Goal: Task Accomplishment & Management: Use online tool/utility

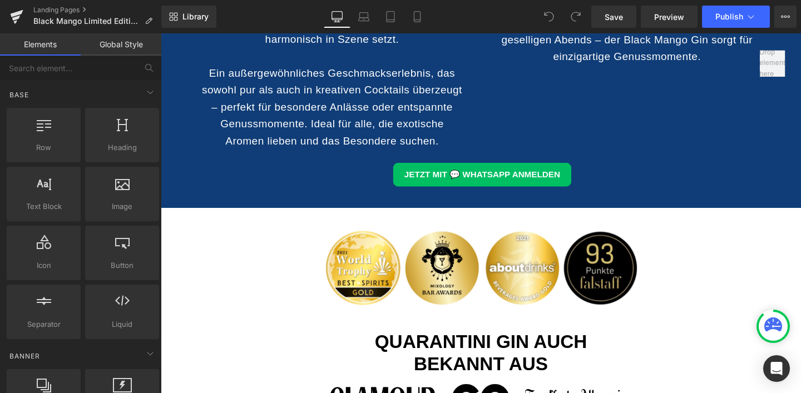
scroll to position [2066, 0]
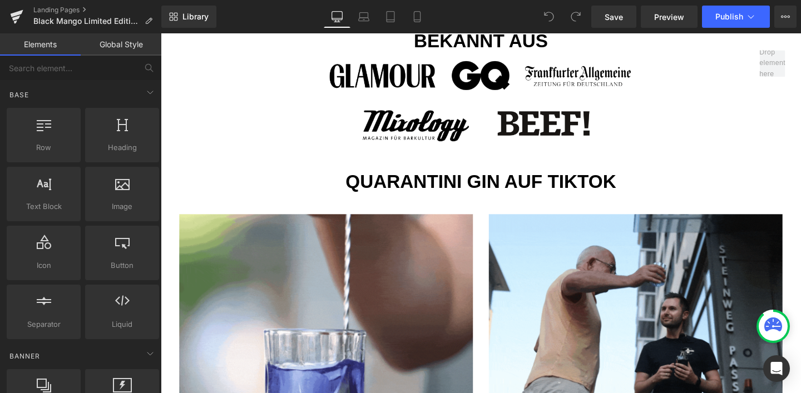
click at [75, 4] on div "Landing Pages Black Mango Limited Edition Meta EA Internal_Bestätigung" at bounding box center [80, 16] width 161 height 33
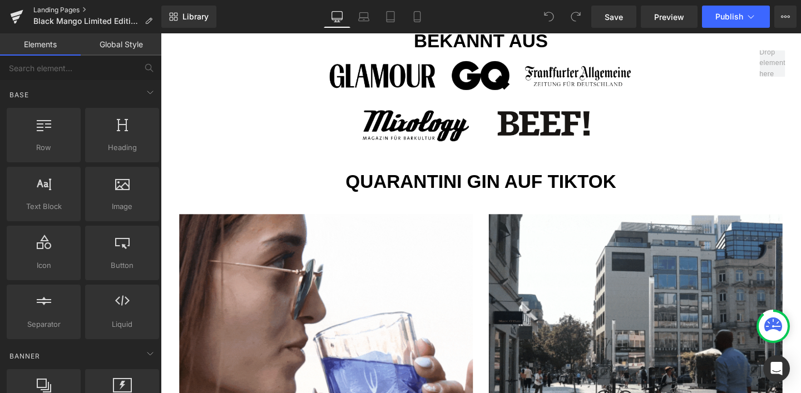
click at [77, 12] on link "Landing Pages" at bounding box center [97, 10] width 128 height 9
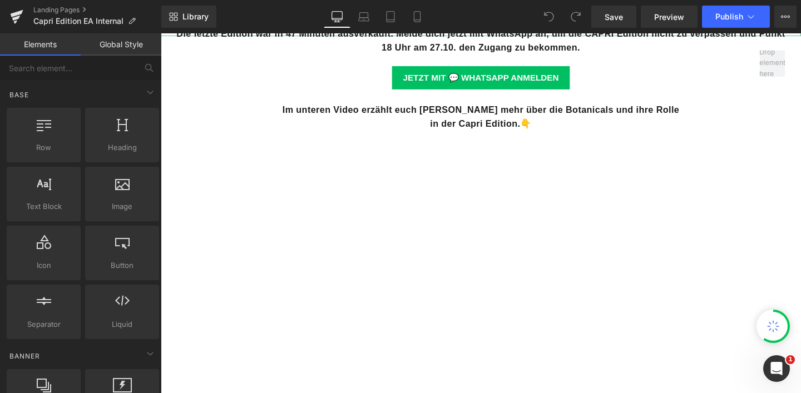
scroll to position [321, 0]
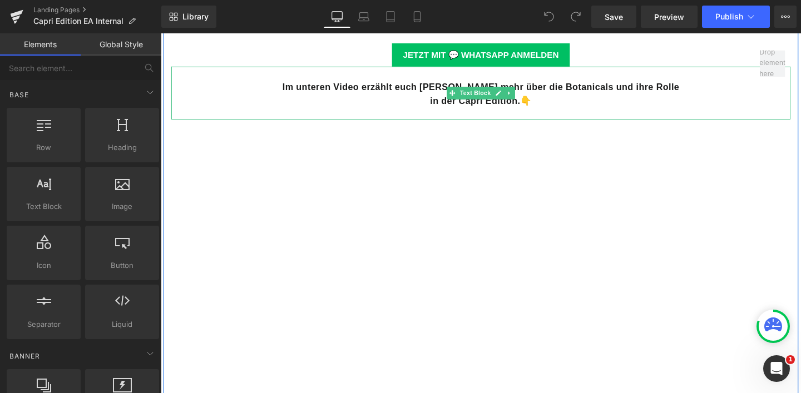
click at [371, 92] on b "Im unteren Video erzählt euch [PERSON_NAME] mehr über die Botanicals und ihre R…" at bounding box center [497, 90] width 417 height 11
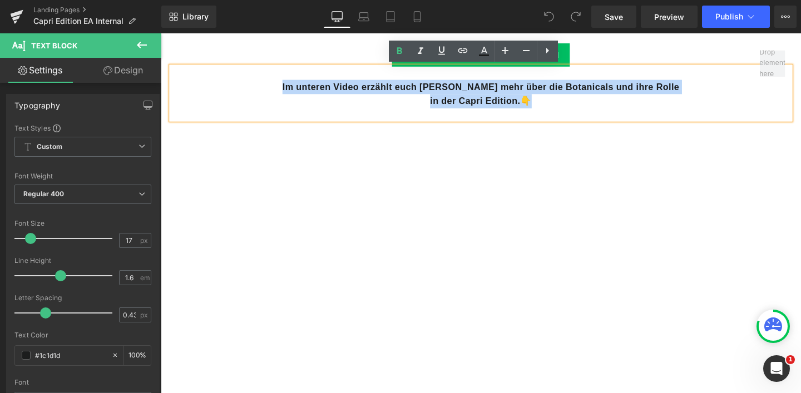
drag, startPoint x: 287, startPoint y: 88, endPoint x: 564, endPoint y: 106, distance: 277.6
click at [564, 106] on div "Im unteren Video erzählt euch [PERSON_NAME] mehr über die Botanicals und ihre R…" at bounding box center [497, 95] width 651 height 55
copy div "Im unteren Video erzählt euch [PERSON_NAME] mehr über die Botanicals und ihre R…"
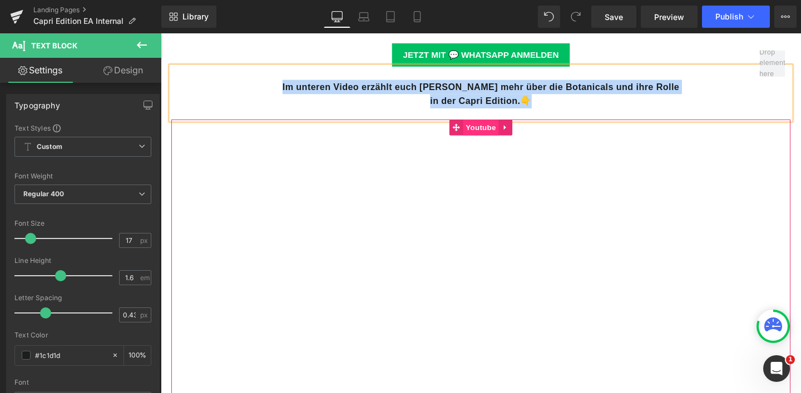
click at [484, 130] on span "Youtube" at bounding box center [497, 132] width 37 height 17
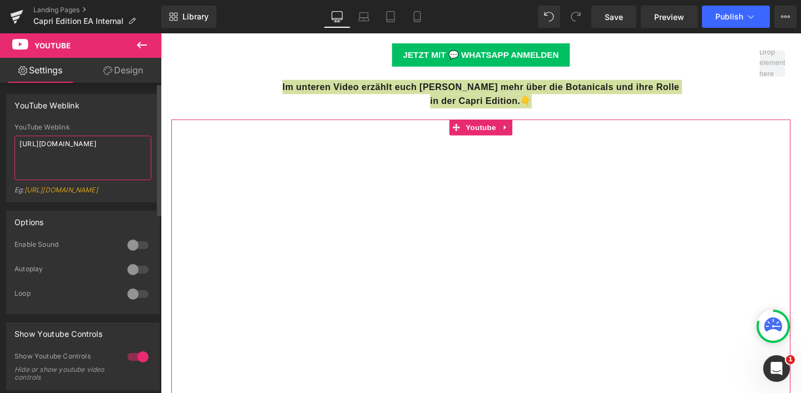
drag, startPoint x: 92, startPoint y: 142, endPoint x: 0, endPoint y: 141, distance: 91.8
click at [0, 141] on div "YouTube Weblink YouTube Weblink [URL][DOMAIN_NAME] Eg: [URL][DOMAIN_NAME]" at bounding box center [83, 144] width 166 height 117
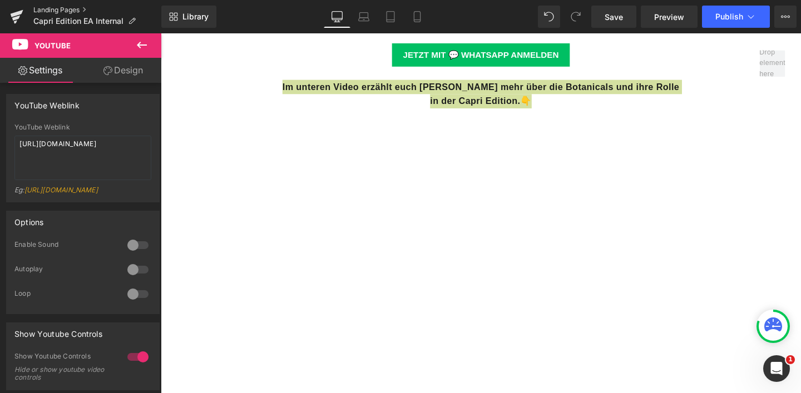
click at [43, 9] on link "Landing Pages" at bounding box center [97, 10] width 128 height 9
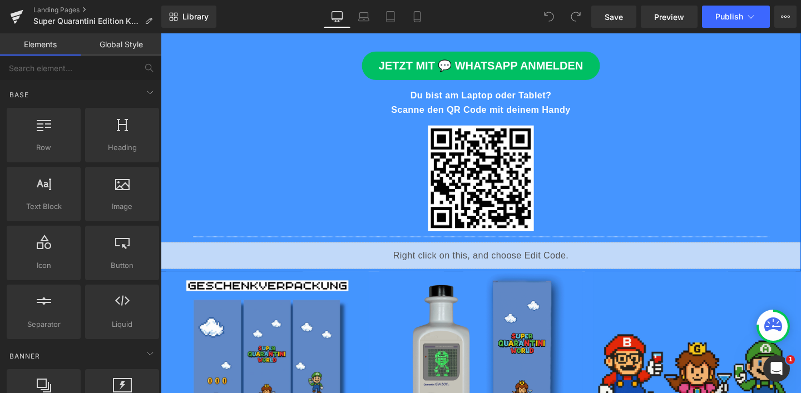
scroll to position [249, 0]
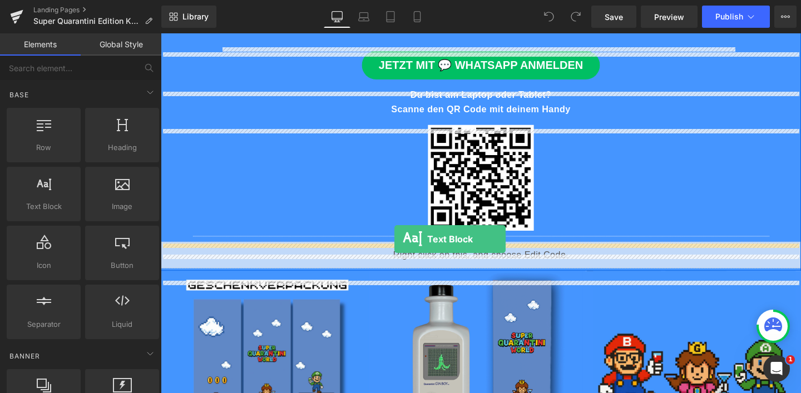
drag, startPoint x: 212, startPoint y: 223, endPoint x: 407, endPoint y: 250, distance: 196.6
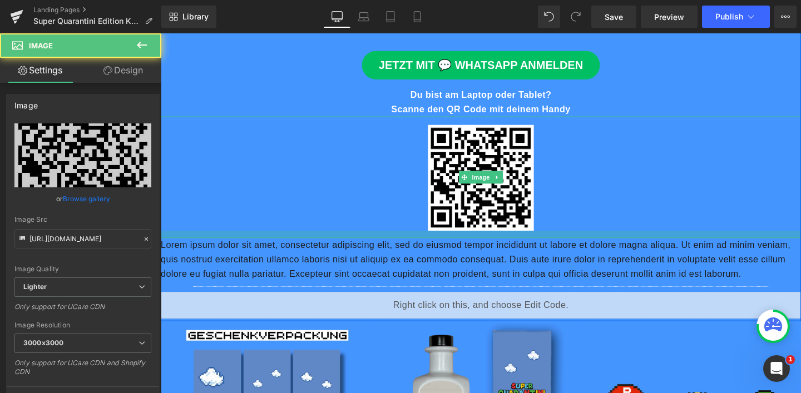
drag, startPoint x: 383, startPoint y: 253, endPoint x: 383, endPoint y: 260, distance: 7.8
click at [383, 249] on div at bounding box center [497, 245] width 673 height 8
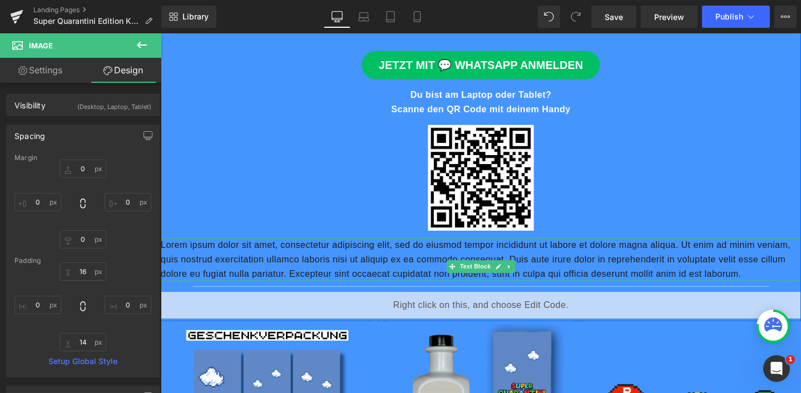
click at [390, 294] on p "Lorem ipsum dolor sit amet, consectetur adipiscing elit, sed do eiusmod tempor …" at bounding box center [497, 272] width 673 height 46
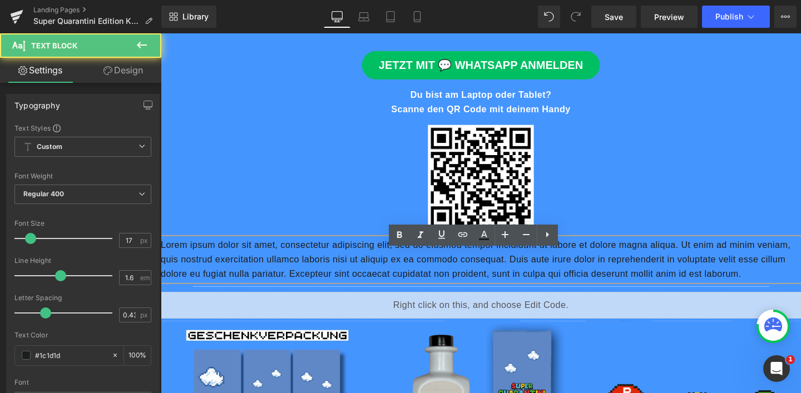
click at [258, 294] on p "Lorem ipsum dolor sit amet, consectetur adipiscing elit, sed do eiusmod tempor …" at bounding box center [497, 272] width 673 height 46
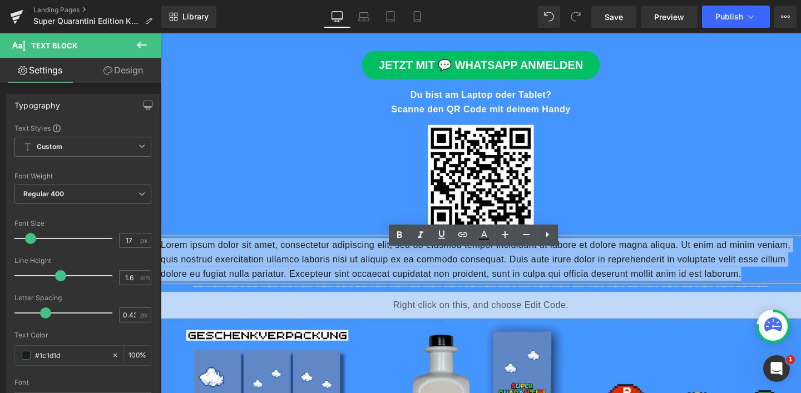
drag, startPoint x: 210, startPoint y: 321, endPoint x: 145, endPoint y: 260, distance: 88.6
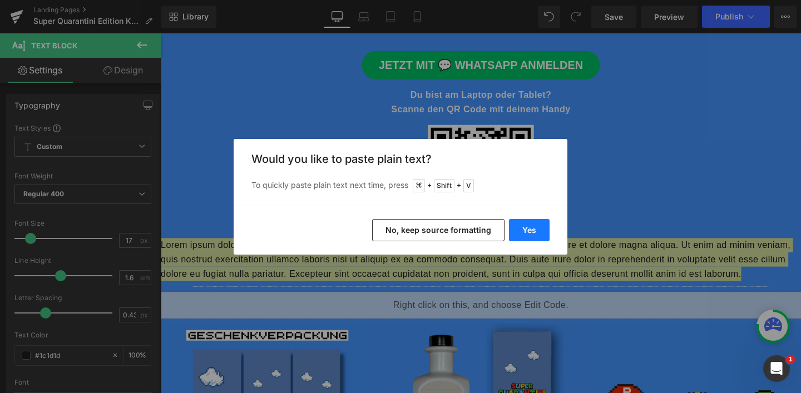
click at [518, 221] on button "Yes" at bounding box center [529, 230] width 41 height 22
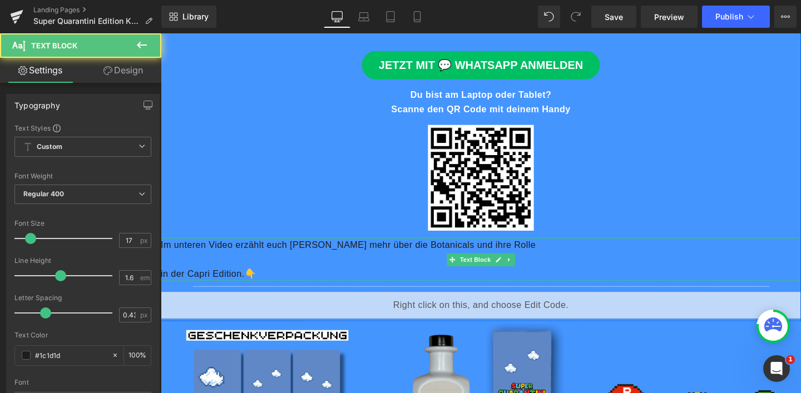
click at [258, 279] on p at bounding box center [497, 271] width 673 height 15
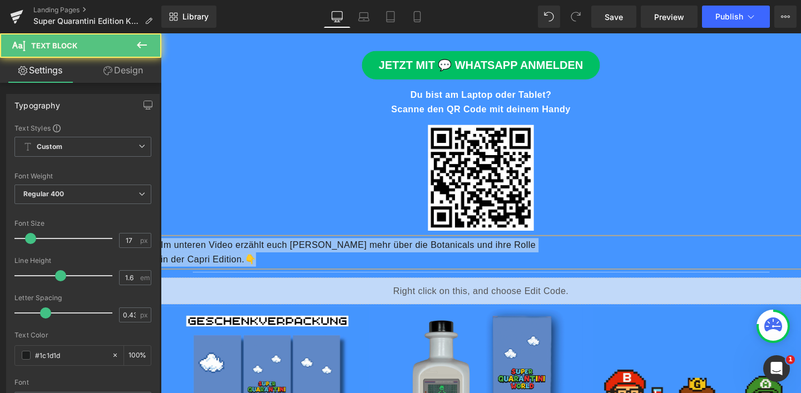
drag, startPoint x: 260, startPoint y: 283, endPoint x: 147, endPoint y: 260, distance: 115.4
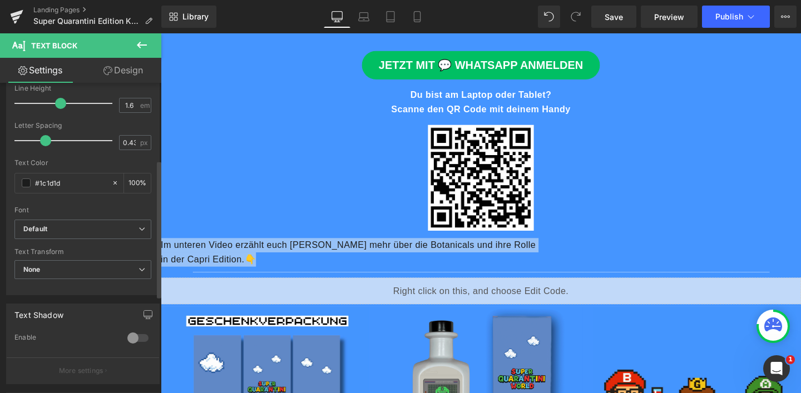
scroll to position [267, 0]
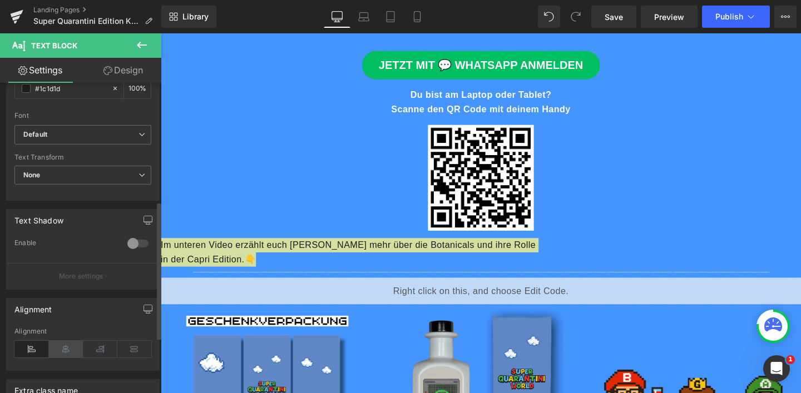
click at [66, 352] on icon at bounding box center [66, 349] width 34 height 17
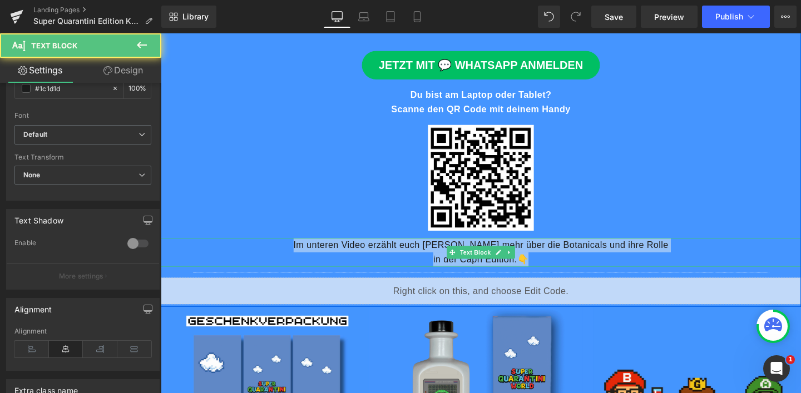
drag, startPoint x: 549, startPoint y: 282, endPoint x: 555, endPoint y: 288, distance: 8.7
click at [550, 279] on p "in der Capri Edition.👇" at bounding box center [497, 271] width 673 height 15
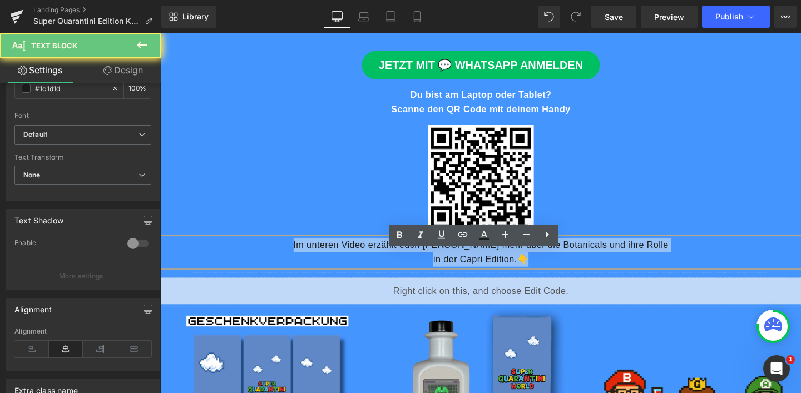
drag, startPoint x: 491, startPoint y: 283, endPoint x: 254, endPoint y: 254, distance: 238.7
click at [254, 254] on div "Melde dich jetzt per WhatsApp an und sichere dir 15 Minuten früher Zugang als a…" at bounding box center [497, 156] width 673 height 324
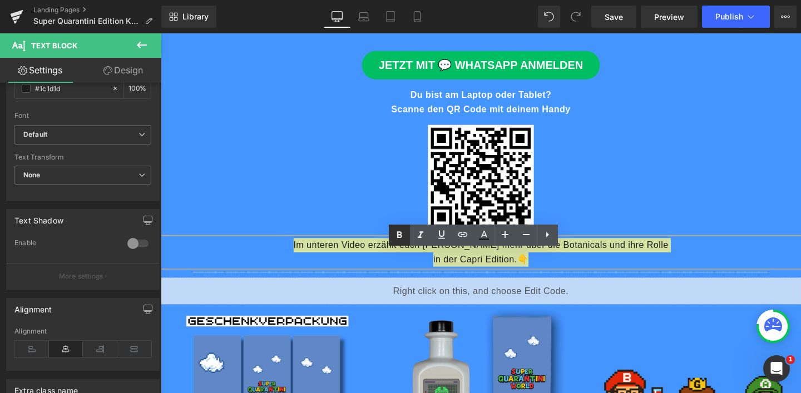
click at [398, 235] on icon at bounding box center [399, 235] width 5 height 7
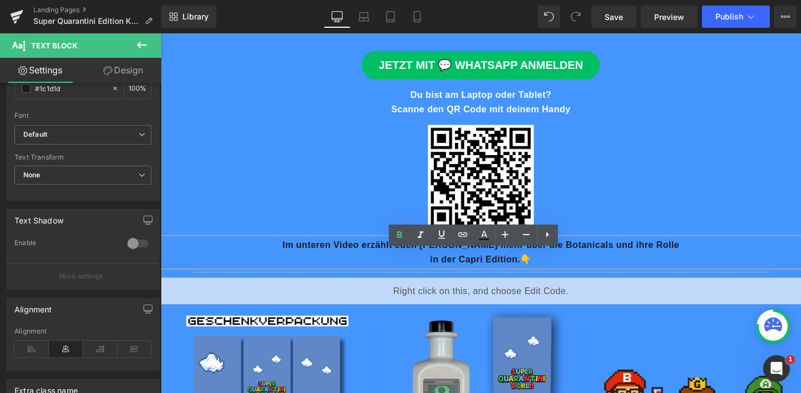
click at [403, 264] on p "Im unteren Video erzählt euch [PERSON_NAME] mehr über die Botanicals und ihre R…" at bounding box center [497, 256] width 673 height 15
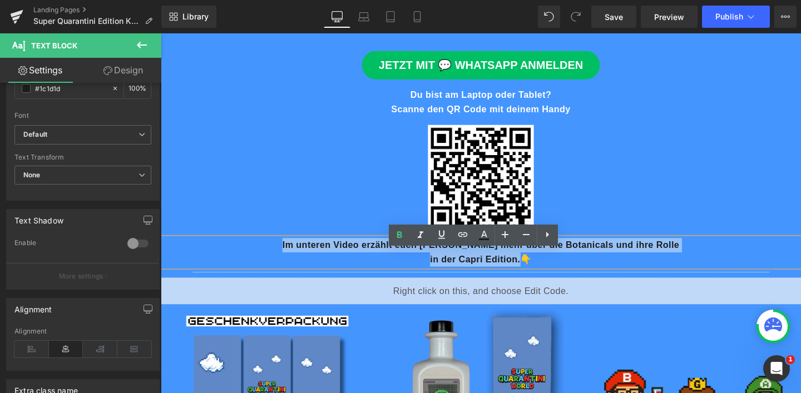
drag, startPoint x: 290, startPoint y: 270, endPoint x: 541, endPoint y: 284, distance: 250.8
click at [541, 279] on div "Im unteren Video erzählt euch [PERSON_NAME] mehr über die Botanicals und ihre R…" at bounding box center [497, 264] width 673 height 30
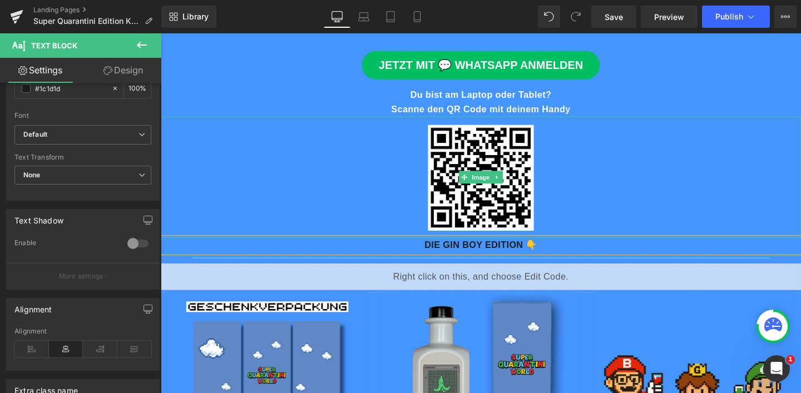
click at [688, 235] on div at bounding box center [497, 185] width 673 height 128
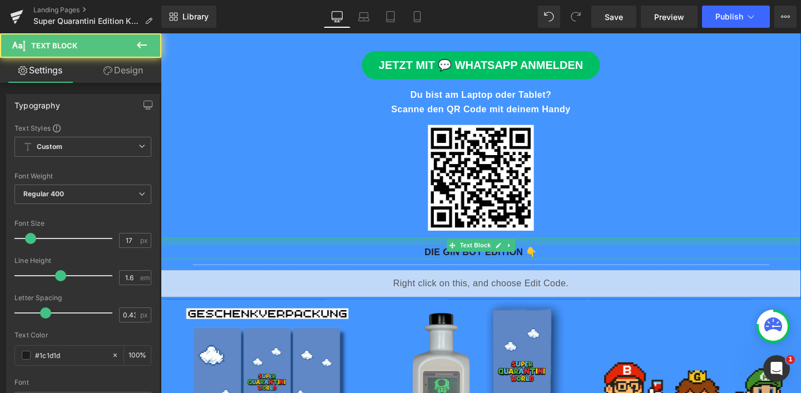
drag, startPoint x: 567, startPoint y: 262, endPoint x: 565, endPoint y: 269, distance: 7.4
click at [565, 256] on div at bounding box center [497, 252] width 673 height 7
click at [603, 221] on div at bounding box center [497, 185] width 673 height 128
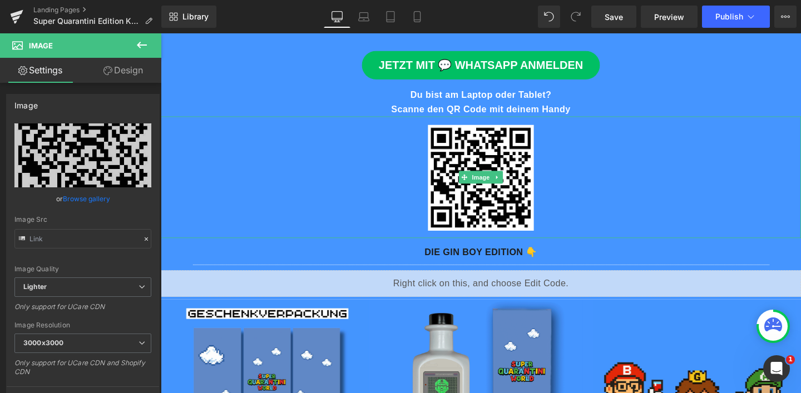
type input "https://ucarecdn.com/c13cabc6-0945-4e2f-9327-d8f7067b76de/-/format/auto/-/previ…"
click at [140, 47] on icon at bounding box center [141, 44] width 13 height 13
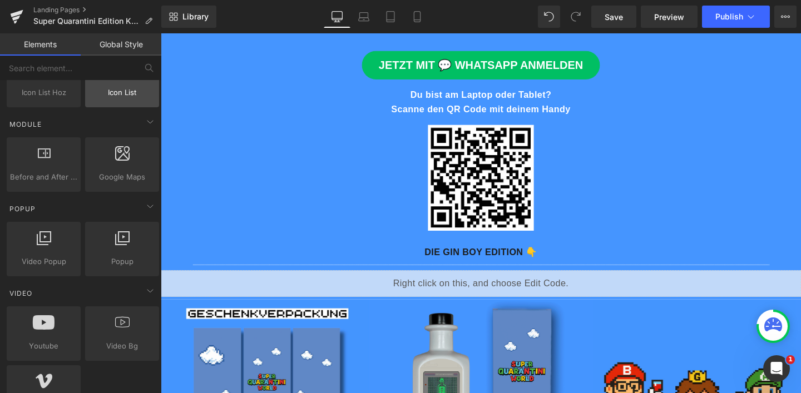
scroll to position [584, 0]
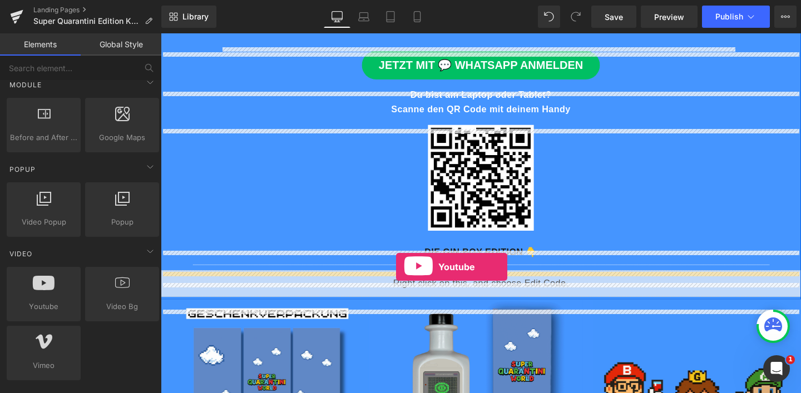
drag, startPoint x: 203, startPoint y: 324, endPoint x: 408, endPoint y: 279, distance: 210.6
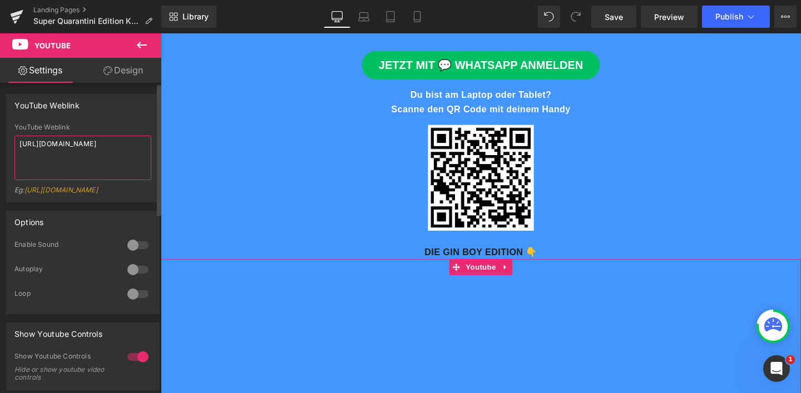
drag, startPoint x: 39, startPoint y: 147, endPoint x: 0, endPoint y: 139, distance: 40.0
click at [0, 139] on div "YouTube Weblink YouTube Weblink https://www.youtube.com/watch?v=OQBlWco72c4 Eg:…" at bounding box center [83, 144] width 166 height 117
paste textarea "youtu.be/ZOzRIjtolhk"
drag, startPoint x: 119, startPoint y: 147, endPoint x: 77, endPoint y: 146, distance: 41.7
click at [77, 146] on textarea "[URL][DOMAIN_NAME]" at bounding box center [82, 158] width 137 height 45
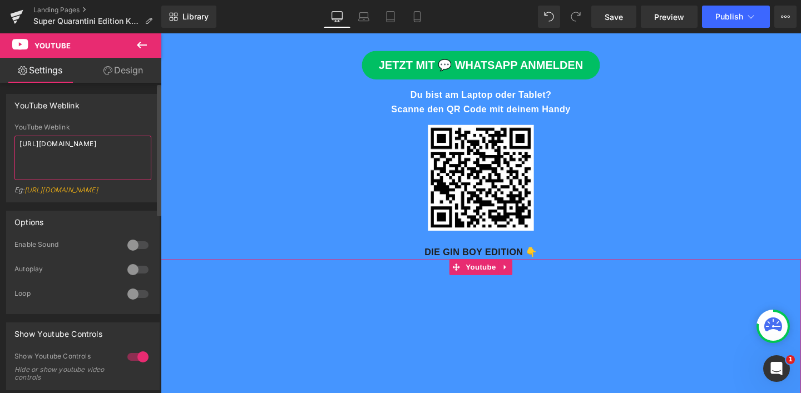
paste textarea "LClc2C6Y8uY"
type textarea "https://youtu.be/LClc2C6Y8uY"
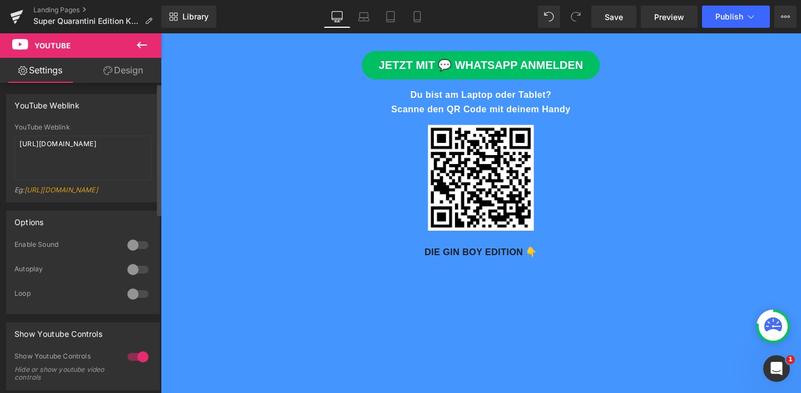
click at [106, 112] on div "YouTube Weblink" at bounding box center [83, 105] width 152 height 21
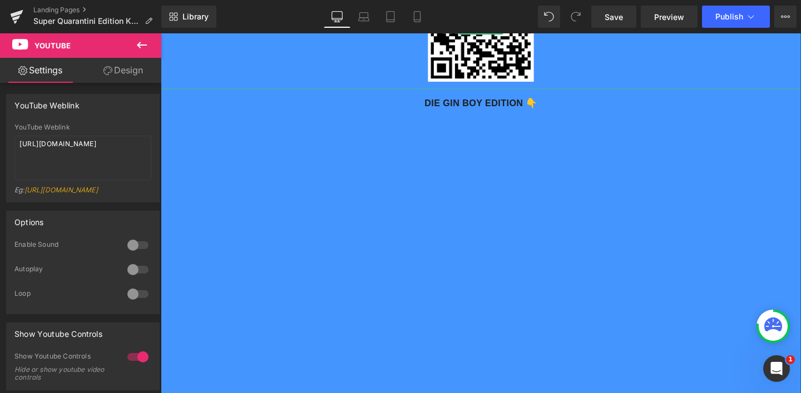
scroll to position [483, 0]
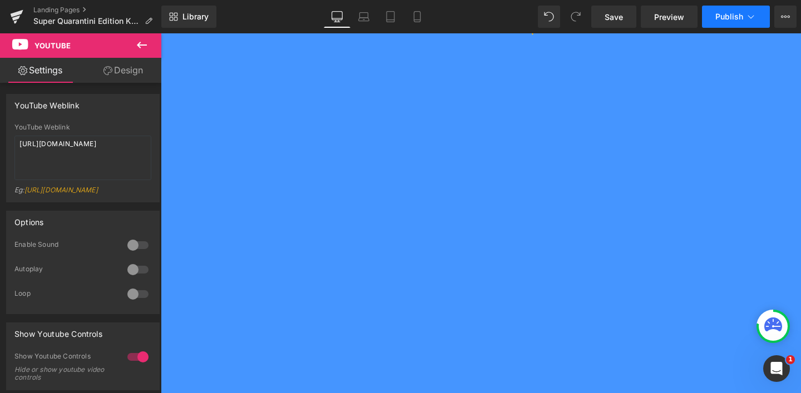
click at [723, 10] on button "Publish" at bounding box center [736, 17] width 68 height 22
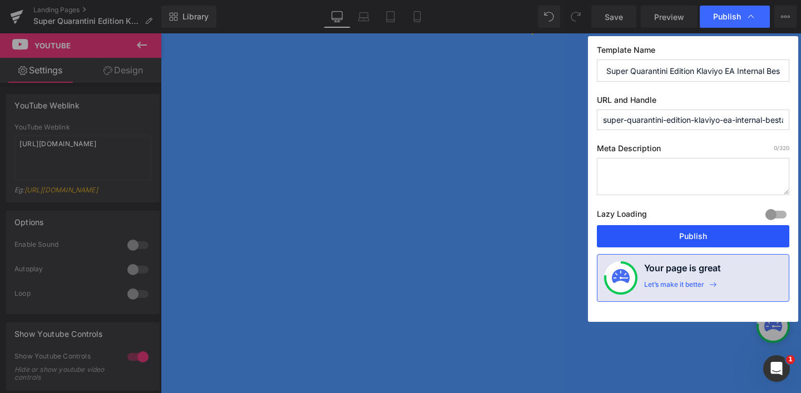
click at [678, 236] on button "Publish" at bounding box center [693, 236] width 193 height 22
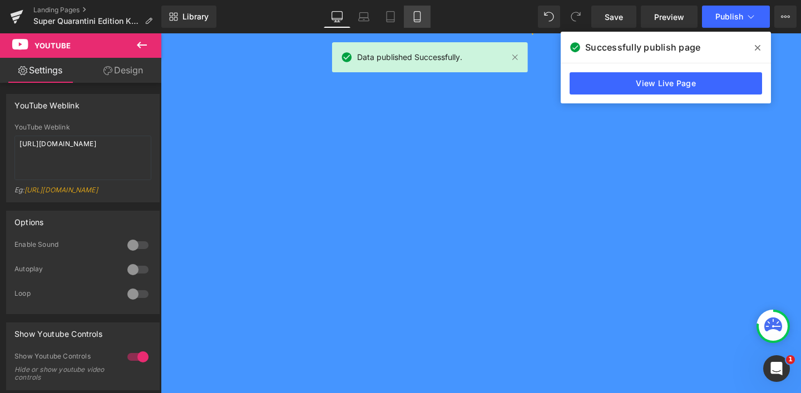
click at [420, 18] on icon at bounding box center [417, 16] width 11 height 11
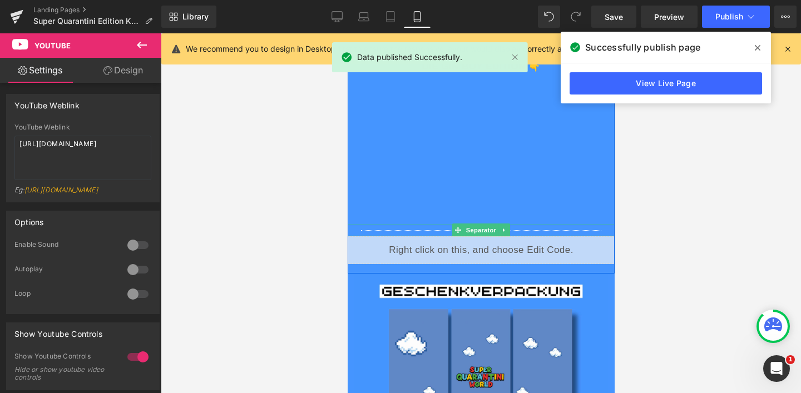
scroll to position [280, 0]
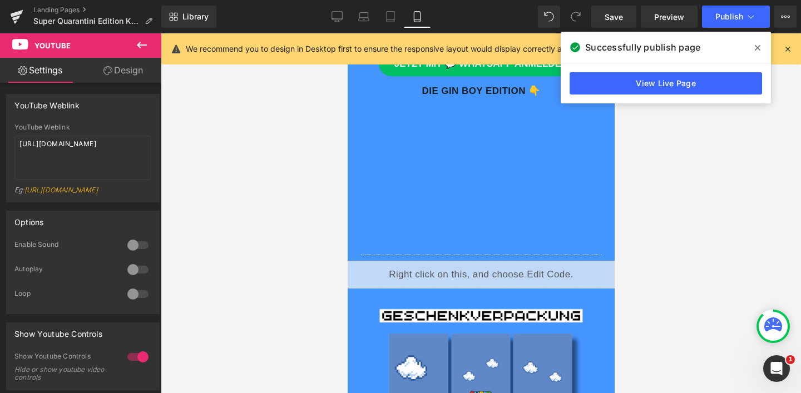
click at [757, 48] on icon at bounding box center [758, 47] width 6 height 9
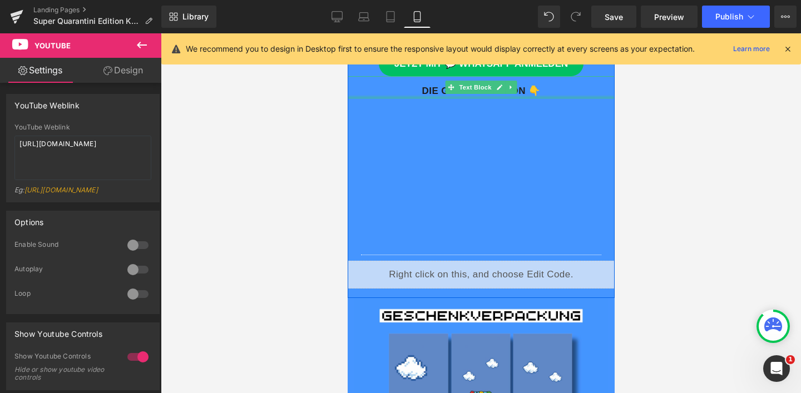
click at [519, 96] on strong "DIE GIN BOY EDITION 👇" at bounding box center [481, 91] width 119 height 11
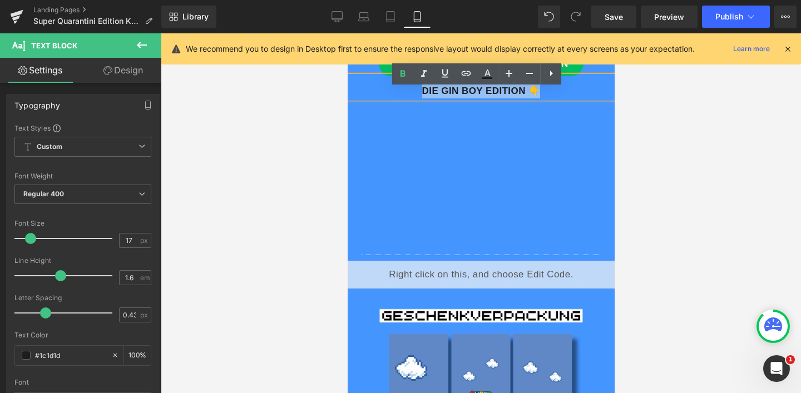
drag, startPoint x: 548, startPoint y: 103, endPoint x: 386, endPoint y: 102, distance: 161.9
click at [386, 98] on p "DIE GIN BOY EDITION 👇" at bounding box center [480, 90] width 267 height 15
copy strong "DIE GIN BOY EDITION 👇"
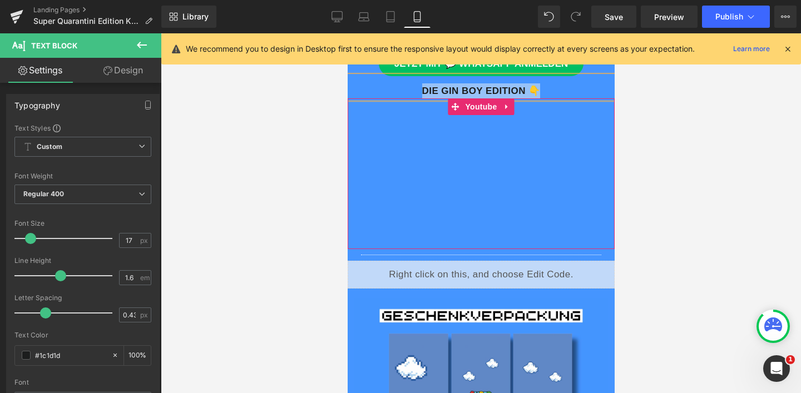
click at [482, 115] on span "Youtube" at bounding box center [480, 106] width 37 height 17
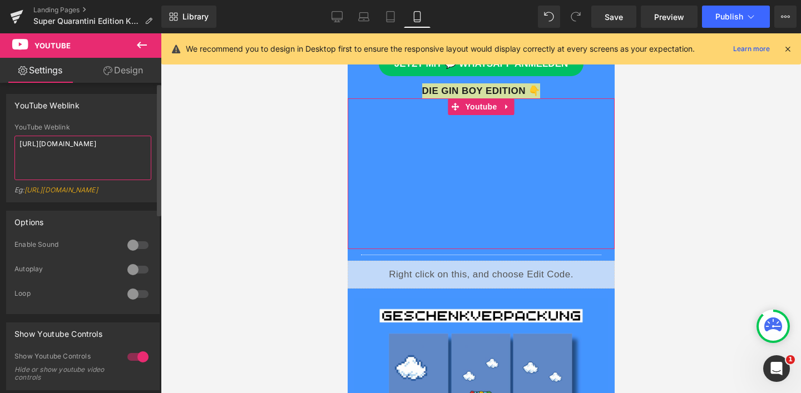
drag, startPoint x: 127, startPoint y: 145, endPoint x: 7, endPoint y: 144, distance: 119.6
click at [7, 144] on div "YouTube Weblink https://youtu.be/LClc2C6Y8uY Eg: https://www.youtube.com/watch?…" at bounding box center [83, 163] width 152 height 78
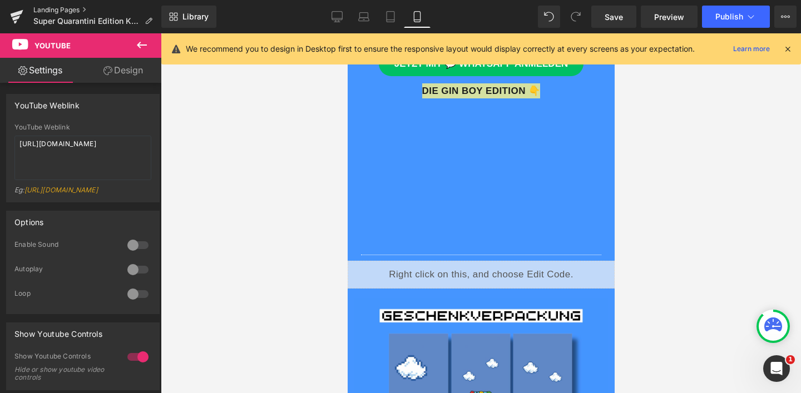
click at [87, 7] on link "Landing Pages" at bounding box center [97, 10] width 128 height 9
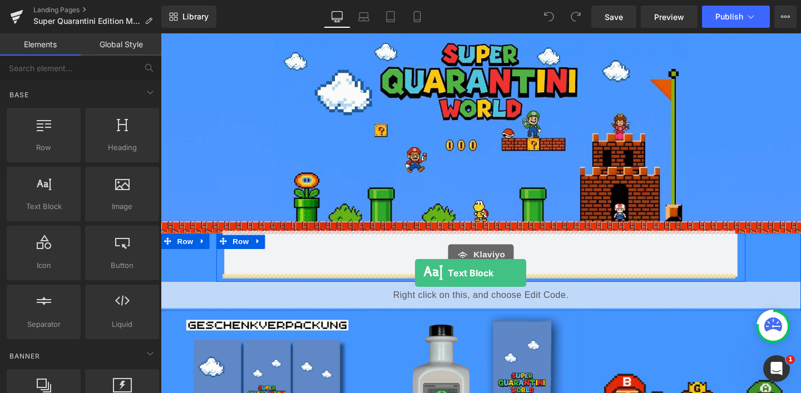
drag, startPoint x: 215, startPoint y: 233, endPoint x: 428, endPoint y: 285, distance: 218.9
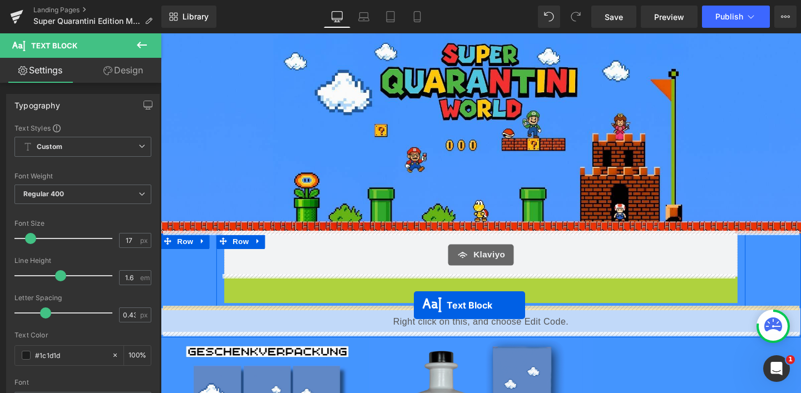
drag, startPoint x: 459, startPoint y: 314, endPoint x: 427, endPoint y: 319, distance: 32.7
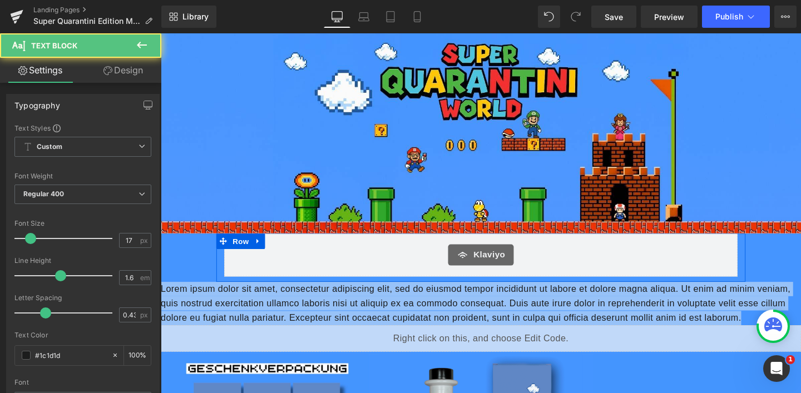
drag, startPoint x: 403, startPoint y: 346, endPoint x: 309, endPoint y: 326, distance: 96.3
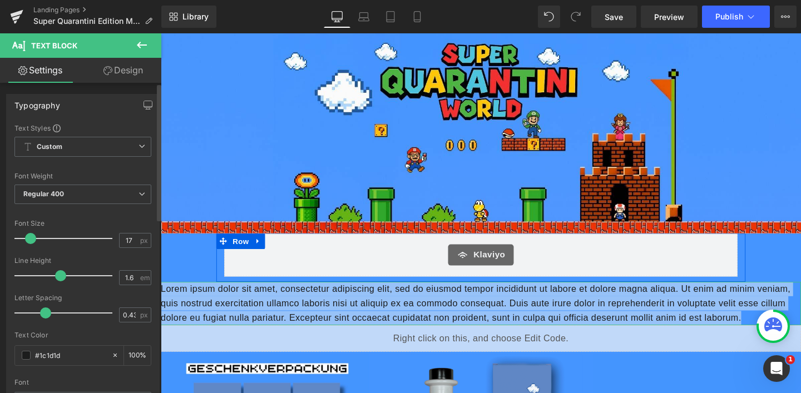
paste div
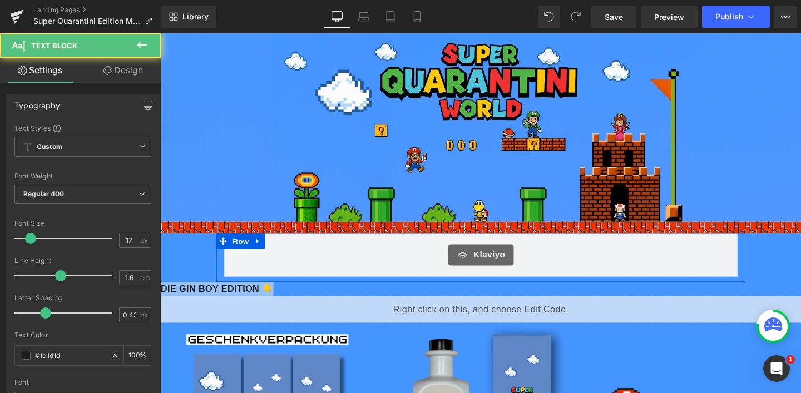
drag, startPoint x: 279, startPoint y: 298, endPoint x: 131, endPoint y: 301, distance: 148.0
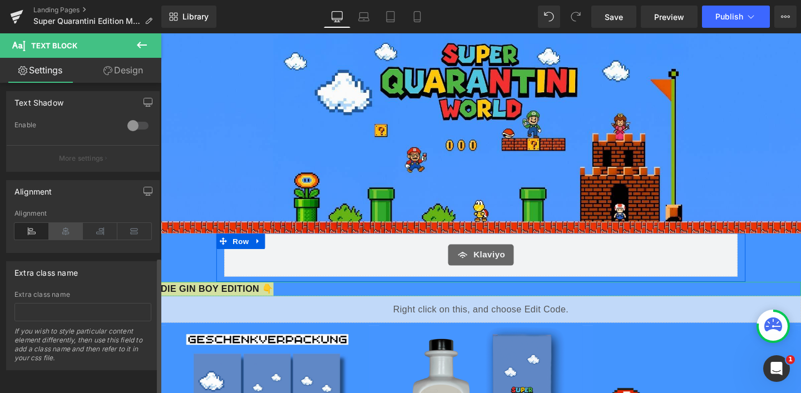
click at [65, 223] on icon at bounding box center [66, 231] width 34 height 17
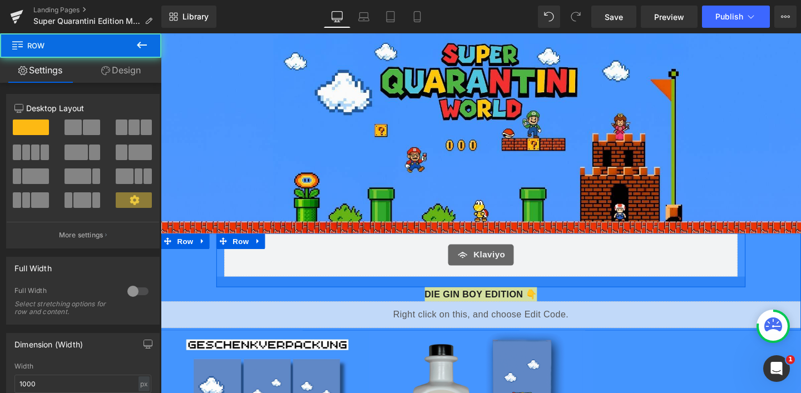
drag, startPoint x: 421, startPoint y: 291, endPoint x: 420, endPoint y: 297, distance: 5.7
click at [420, 297] on div at bounding box center [497, 294] width 556 height 11
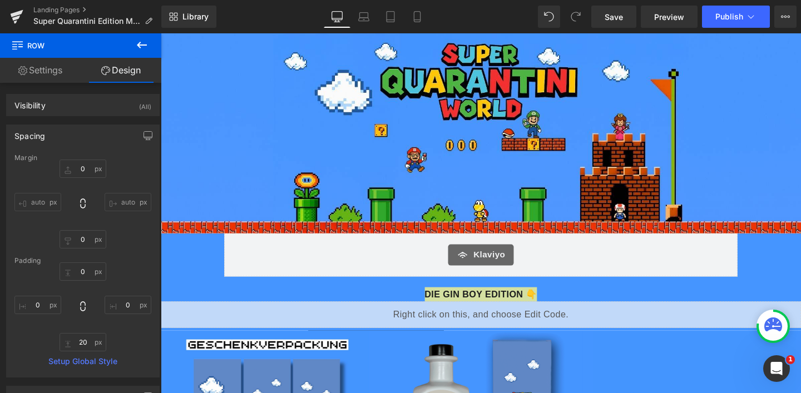
click at [144, 39] on icon at bounding box center [141, 44] width 13 height 13
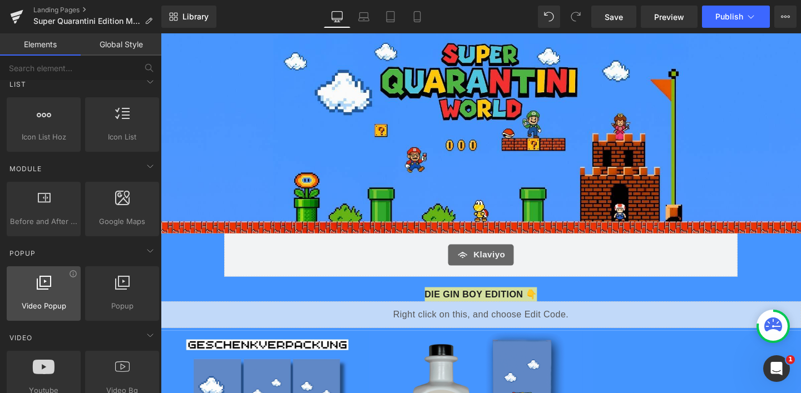
scroll to position [583, 0]
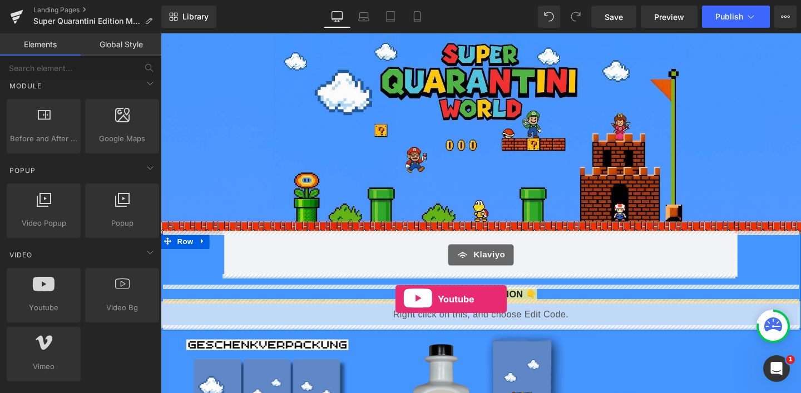
drag, startPoint x: 268, startPoint y: 349, endPoint x: 408, endPoint y: 313, distance: 145.0
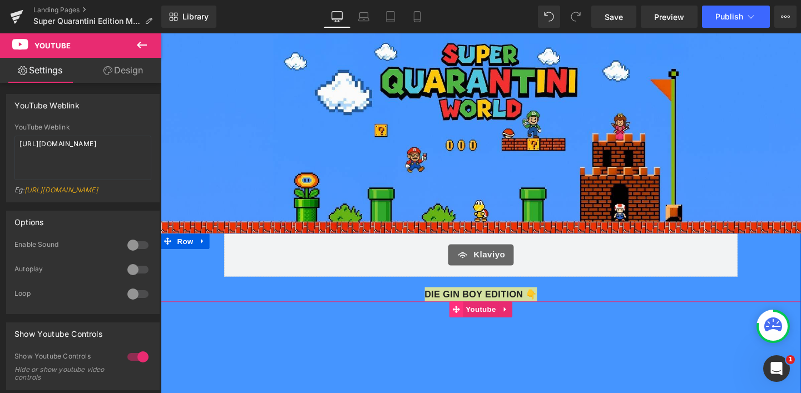
click at [472, 326] on span at bounding box center [471, 324] width 14 height 17
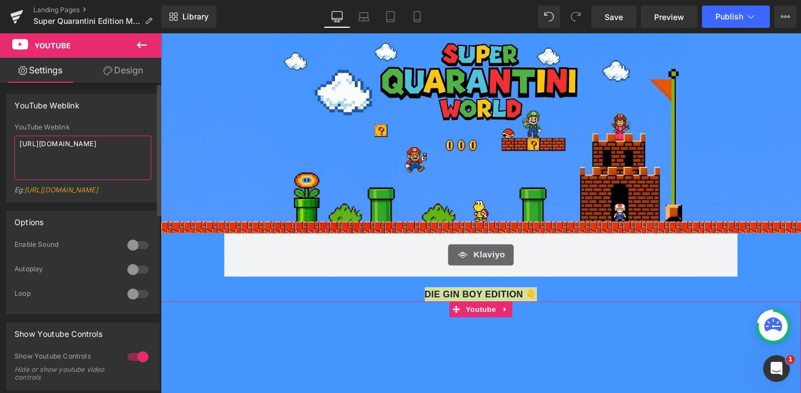
drag, startPoint x: 97, startPoint y: 159, endPoint x: 4, endPoint y: 144, distance: 94.7
click at [4, 144] on div "YouTube Weblink YouTube Weblink [URL][DOMAIN_NAME] Eg: [URL][DOMAIN_NAME]" at bounding box center [83, 144] width 166 height 117
paste textarea "youtu.be/LClc2C6Y8uY"
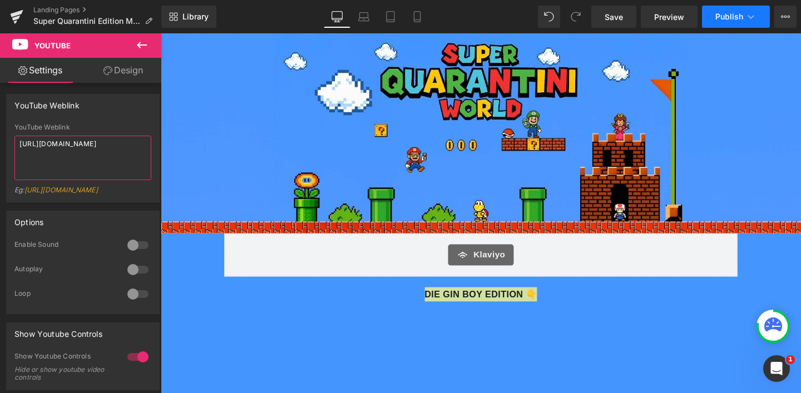
type textarea "[URL][DOMAIN_NAME]"
click at [748, 15] on icon at bounding box center [751, 16] width 11 height 11
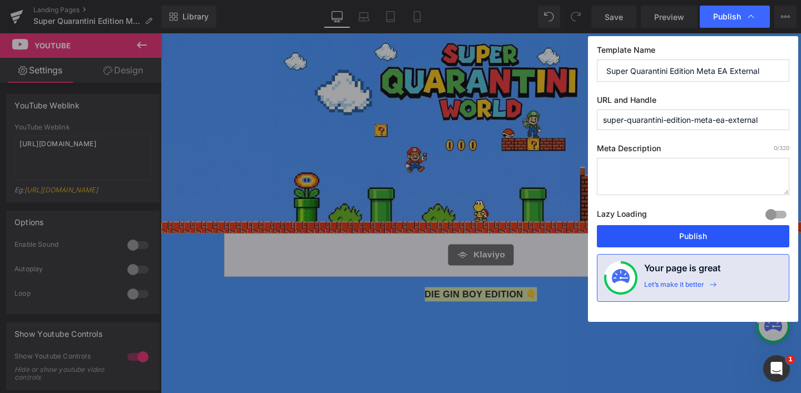
click at [687, 239] on button "Publish" at bounding box center [693, 236] width 193 height 22
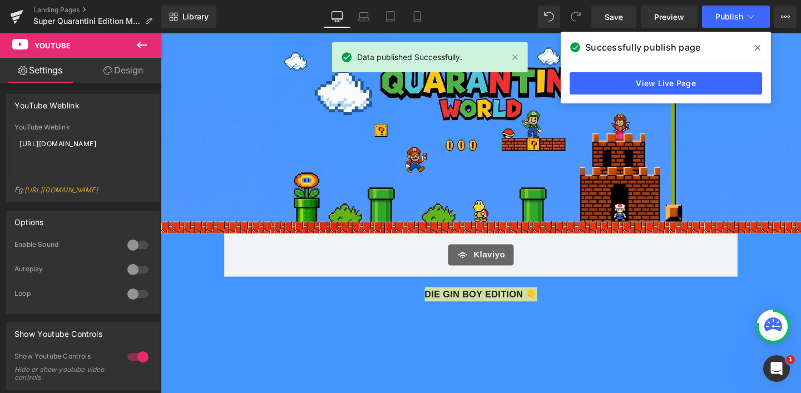
click at [757, 42] on span at bounding box center [758, 48] width 18 height 18
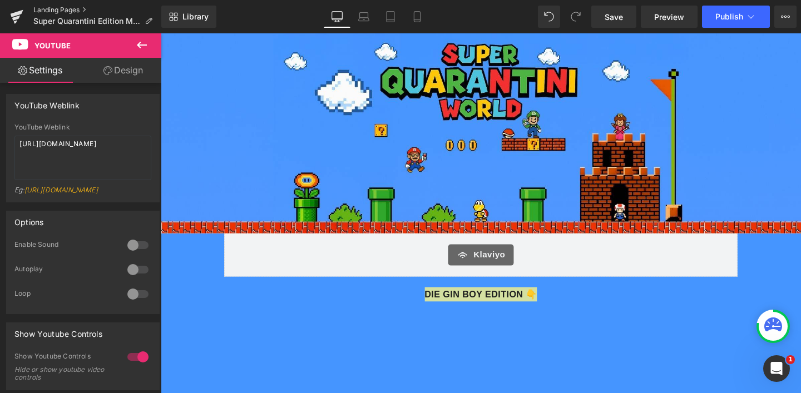
click at [69, 6] on link "Landing Pages" at bounding box center [97, 10] width 128 height 9
